Goal: Task Accomplishment & Management: Manage account settings

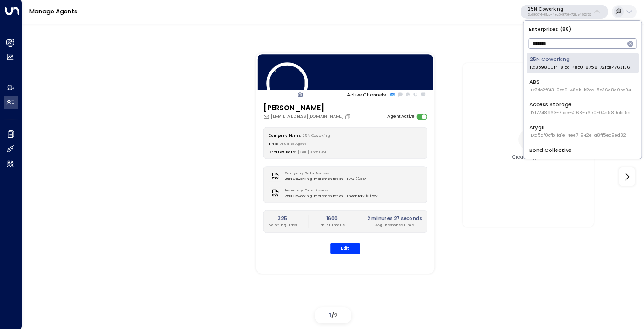
click at [556, 73] on div "25N Coworking ID: 3b9800f4-81ca-4ec0-8758-72fbe4763f36 ABS ID: 3dc2f6f3-0cc6-48…" at bounding box center [583, 104] width 112 height 103
click at [559, 43] on input "*******" at bounding box center [577, 43] width 96 height 15
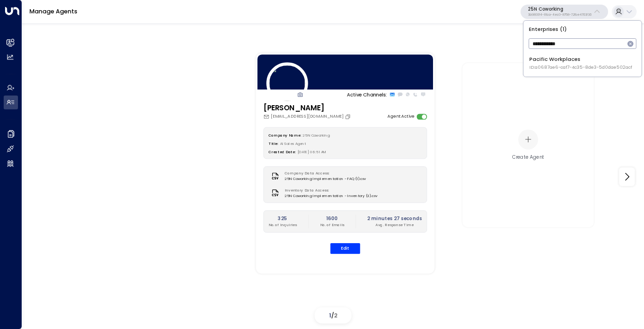
type input "**********"
click at [561, 62] on div "Pacific Workplaces ID: a0687ae6-caf7-4c35-8de3-5d0dae502acf" at bounding box center [581, 62] width 103 height 15
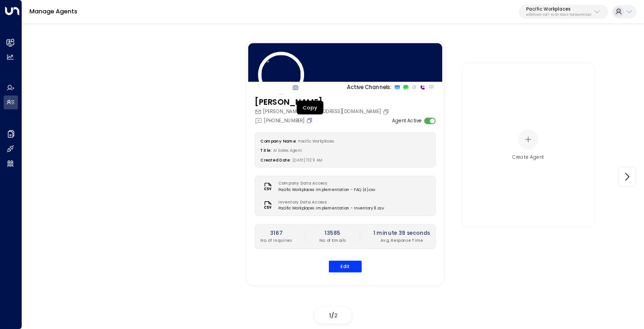
click at [309, 120] on icon "Copy" at bounding box center [310, 120] width 6 height 6
click at [341, 267] on button "Edit" at bounding box center [345, 266] width 33 height 12
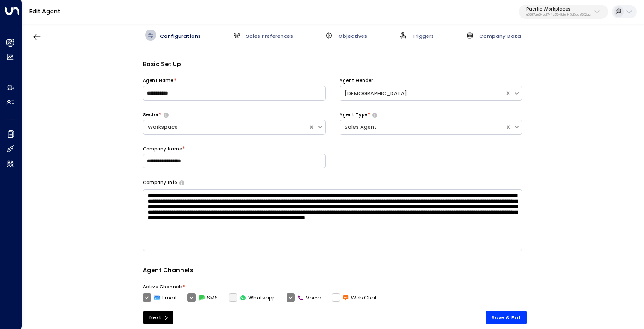
scroll to position [11, 0]
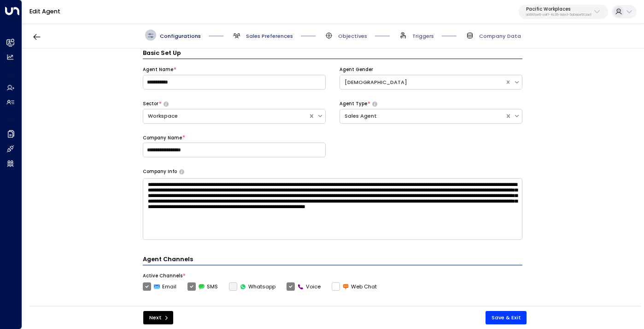
click at [270, 37] on span "Sales Preferences" at bounding box center [269, 35] width 47 height 7
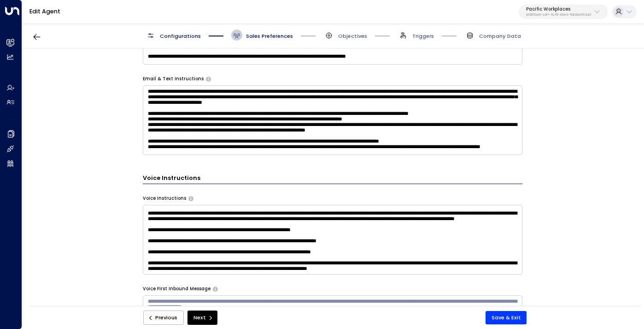
scroll to position [71, 0]
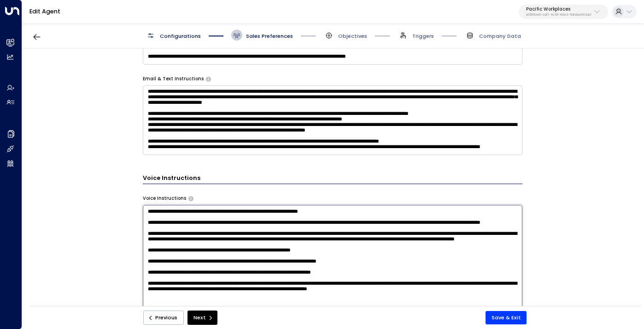
click at [254, 241] on textarea at bounding box center [333, 302] width 380 height 195
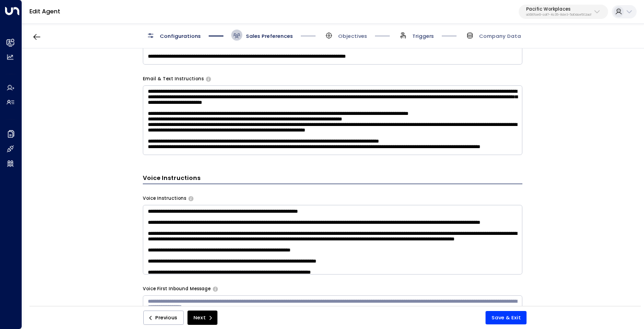
click at [417, 38] on span "Triggers" at bounding box center [424, 35] width 22 height 7
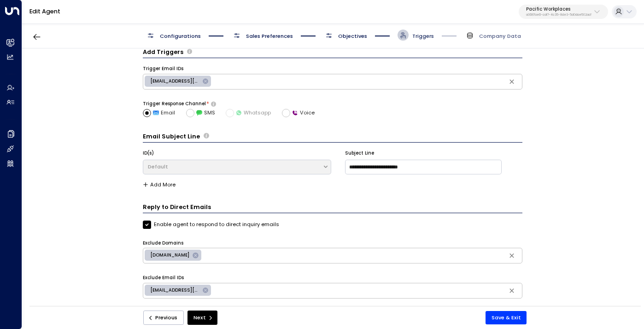
scroll to position [11, 0]
click at [360, 38] on span "Objectives" at bounding box center [352, 35] width 29 height 7
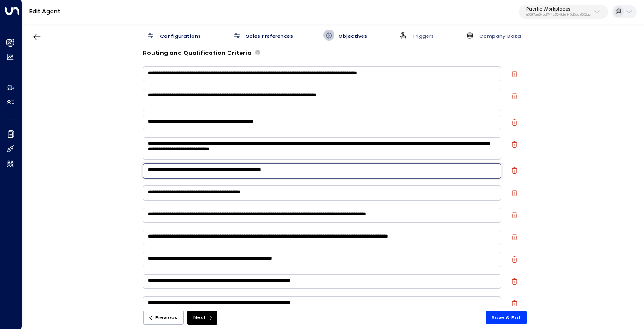
drag, startPoint x: 230, startPoint y: 171, endPoint x: 278, endPoint y: 167, distance: 48.1
click at [278, 167] on textarea "**********" at bounding box center [322, 170] width 359 height 15
click at [506, 317] on button "Save & Exit" at bounding box center [506, 317] width 41 height 13
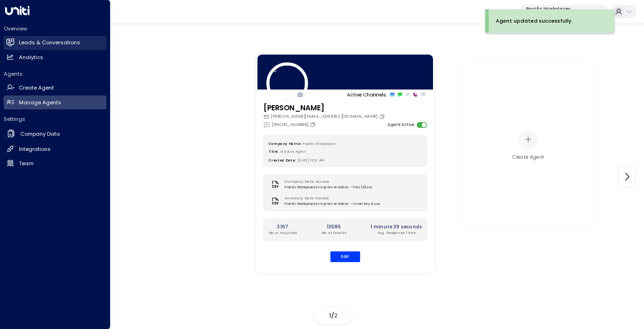
click at [48, 41] on h2 "Leads & Conversations" at bounding box center [49, 43] width 61 height 8
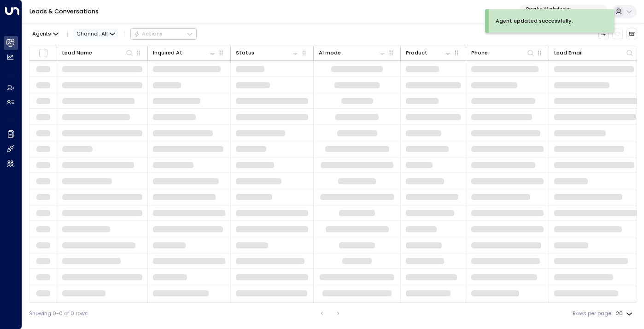
click at [107, 33] on span "Channel: All" at bounding box center [95, 34] width 45 height 10
click at [100, 93] on p "Voice" at bounding box center [99, 92] width 32 height 8
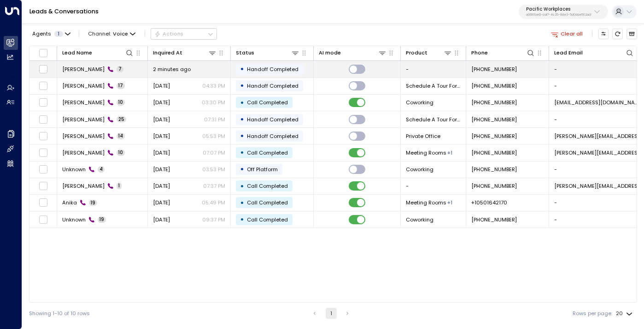
click at [137, 69] on td "Ian Test 7" at bounding box center [102, 69] width 91 height 16
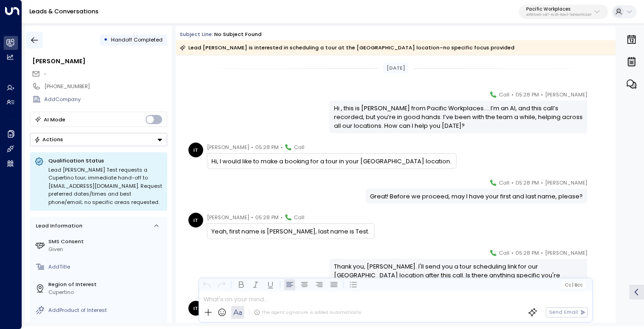
click at [40, 38] on button "button" at bounding box center [34, 40] width 17 height 17
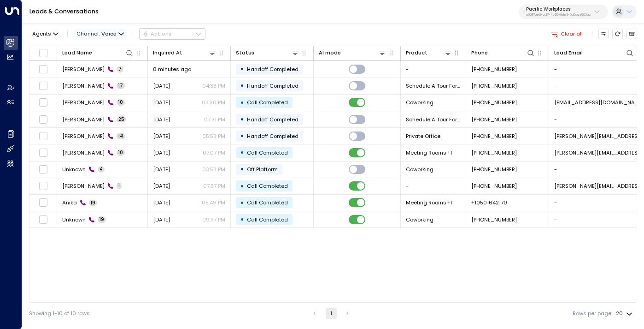
click at [93, 35] on span "Channel: Voice" at bounding box center [99, 34] width 53 height 10
click at [97, 47] on p "All" at bounding box center [99, 50] width 32 height 8
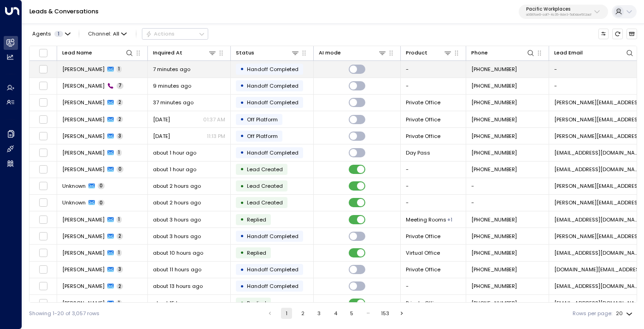
click at [198, 66] on div "7 minutes ago" at bounding box center [189, 68] width 72 height 7
